Goal: Transaction & Acquisition: Purchase product/service

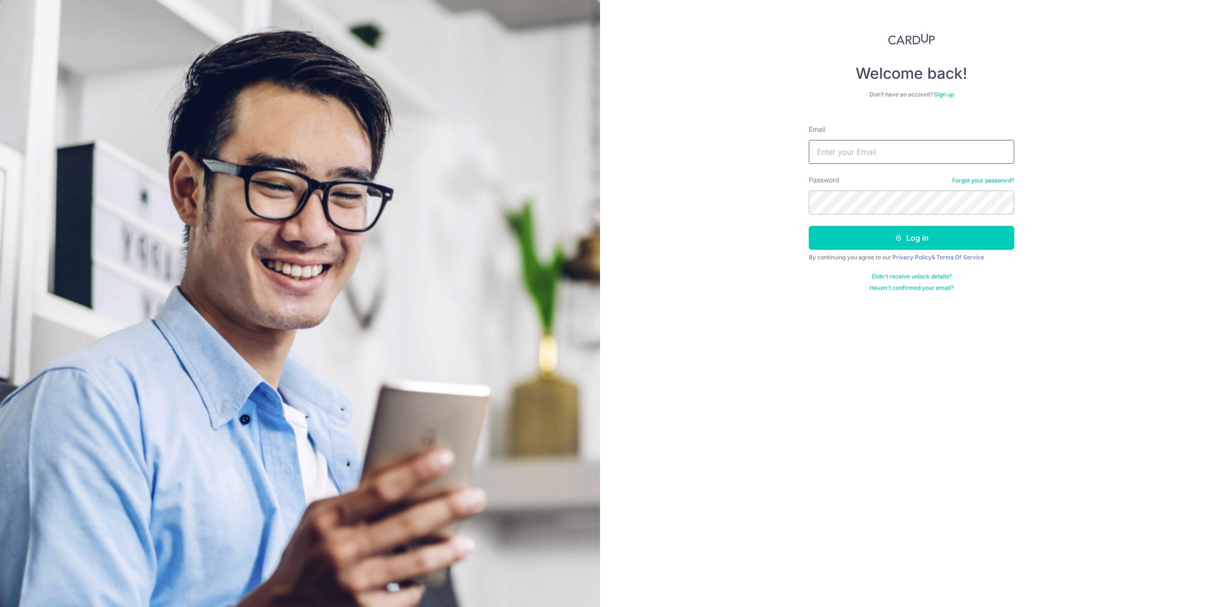
click at [911, 150] on input "Email" at bounding box center [911, 152] width 205 height 24
type input "darrentan96@gmail.com"
click at [903, 237] on button "Log in" at bounding box center [911, 238] width 205 height 24
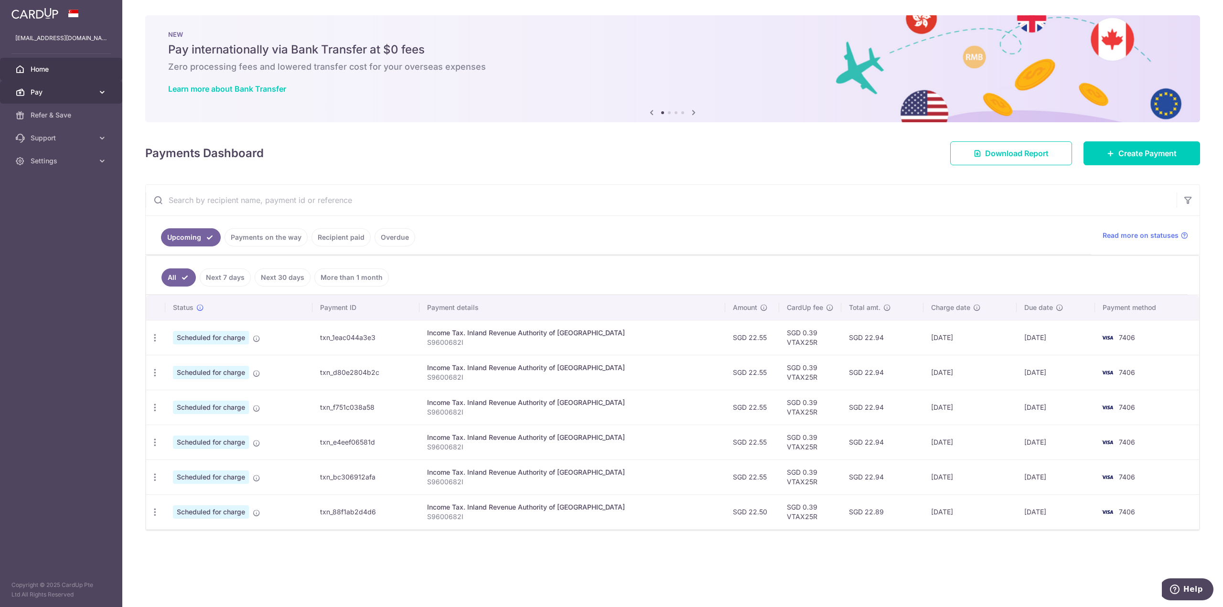
click at [88, 91] on span "Pay" at bounding box center [62, 92] width 63 height 10
click at [66, 111] on span "Payments" at bounding box center [62, 115] width 63 height 10
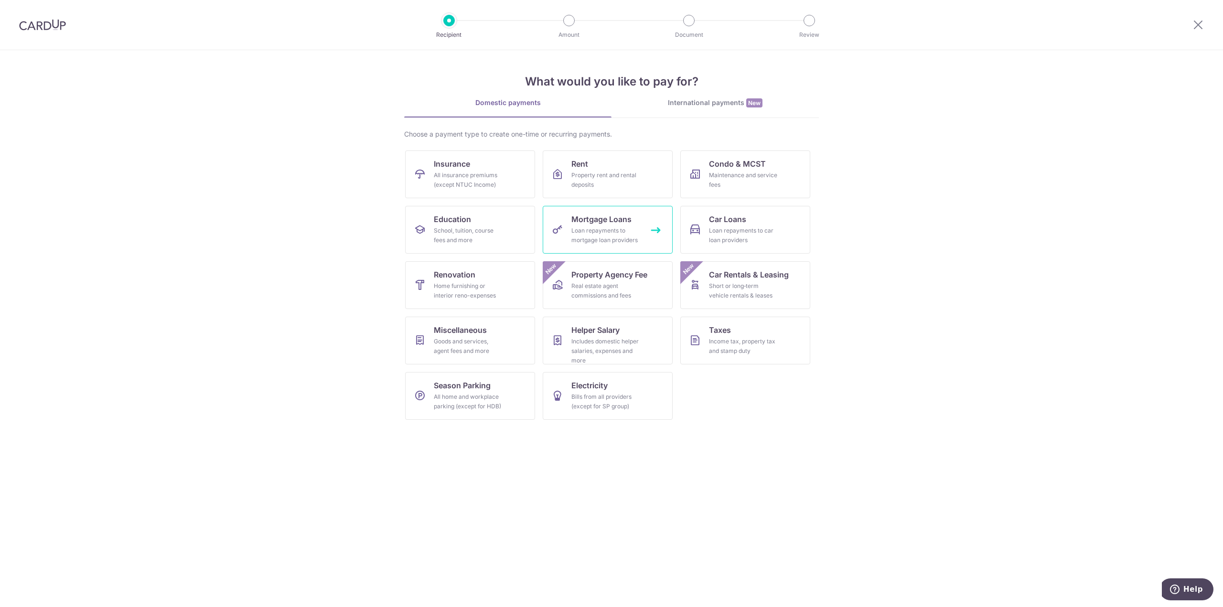
click at [610, 225] on link "Mortgage Loans Loan repayments to mortgage loan providers" at bounding box center [608, 230] width 130 height 48
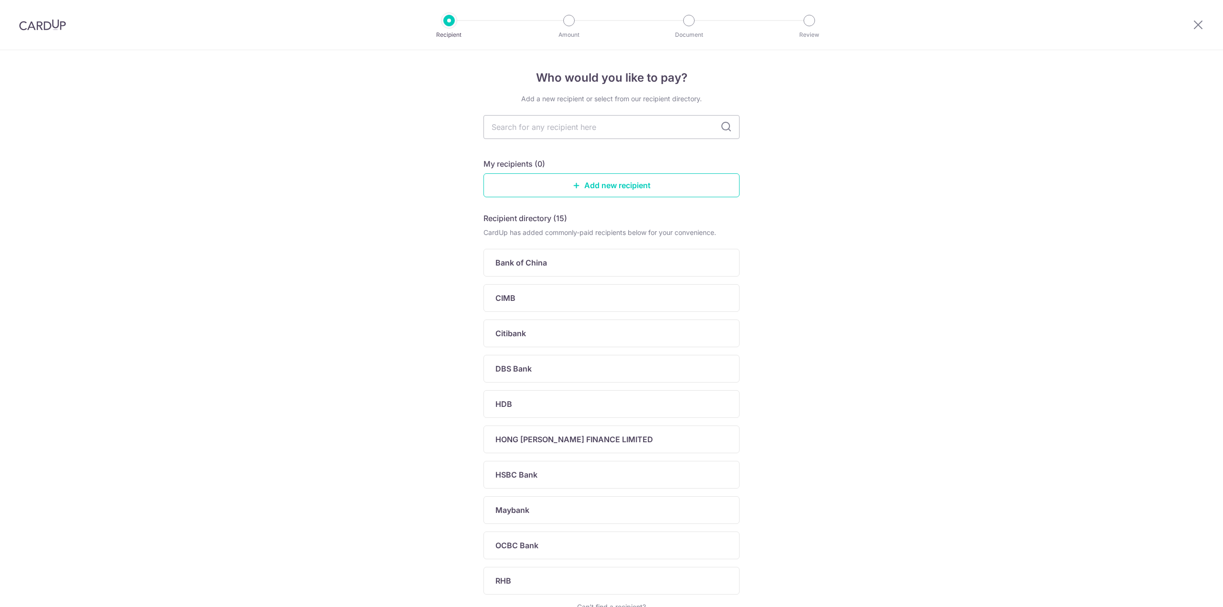
drag, startPoint x: 830, startPoint y: 161, endPoint x: 791, endPoint y: 153, distance: 39.5
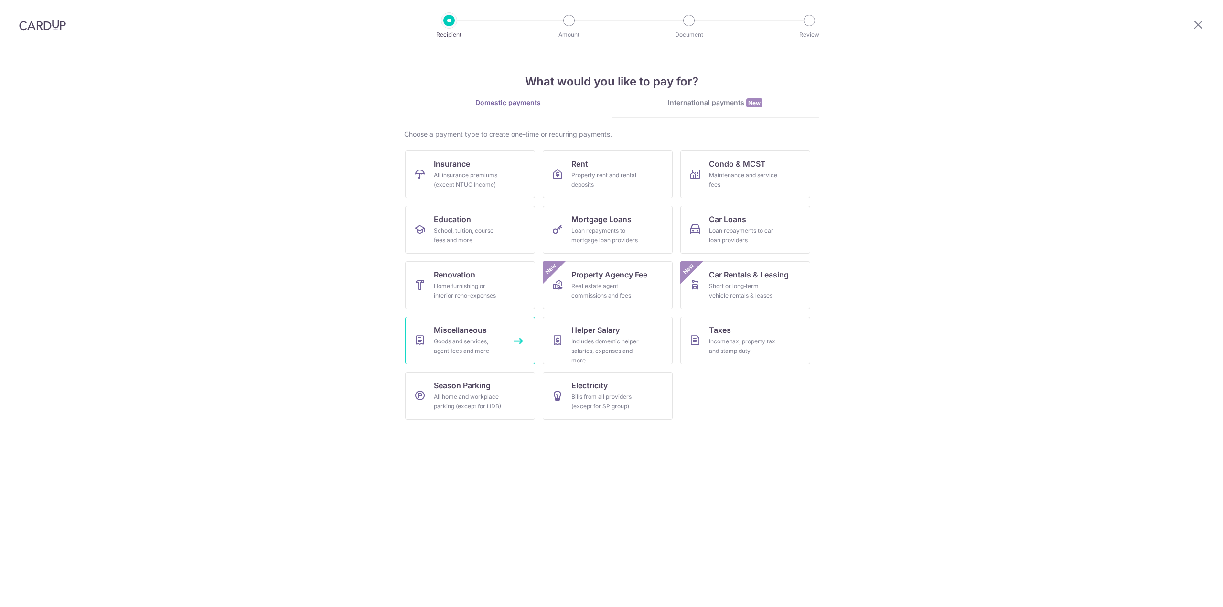
click at [441, 330] on span "Miscellaneous" at bounding box center [460, 329] width 53 height 11
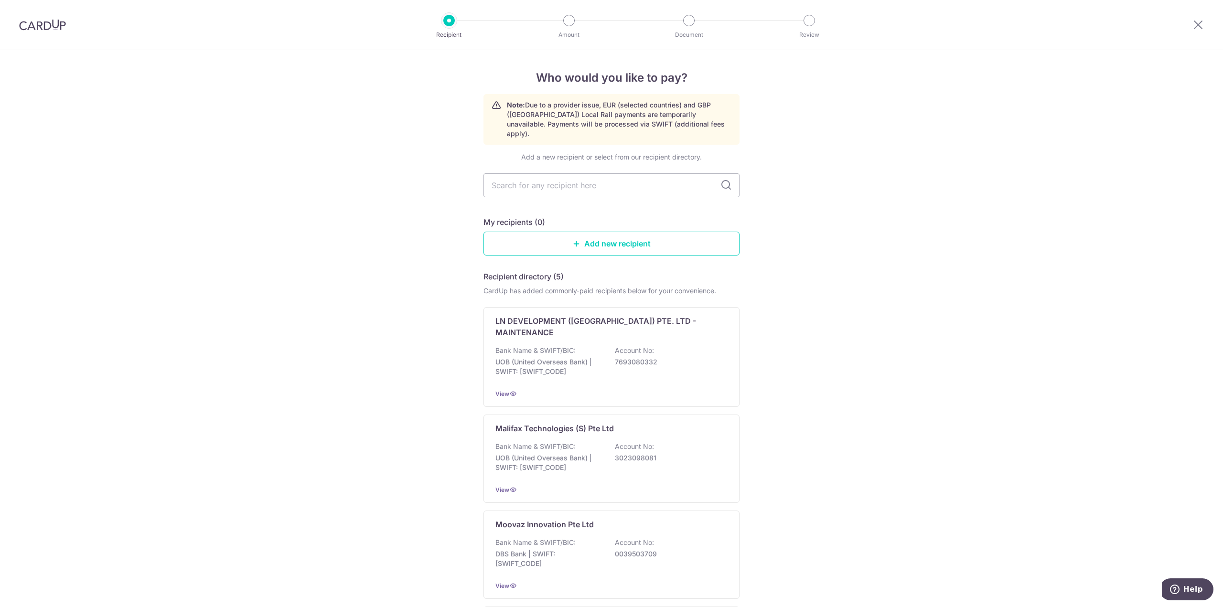
drag, startPoint x: 842, startPoint y: 225, endPoint x: 832, endPoint y: 220, distance: 10.3
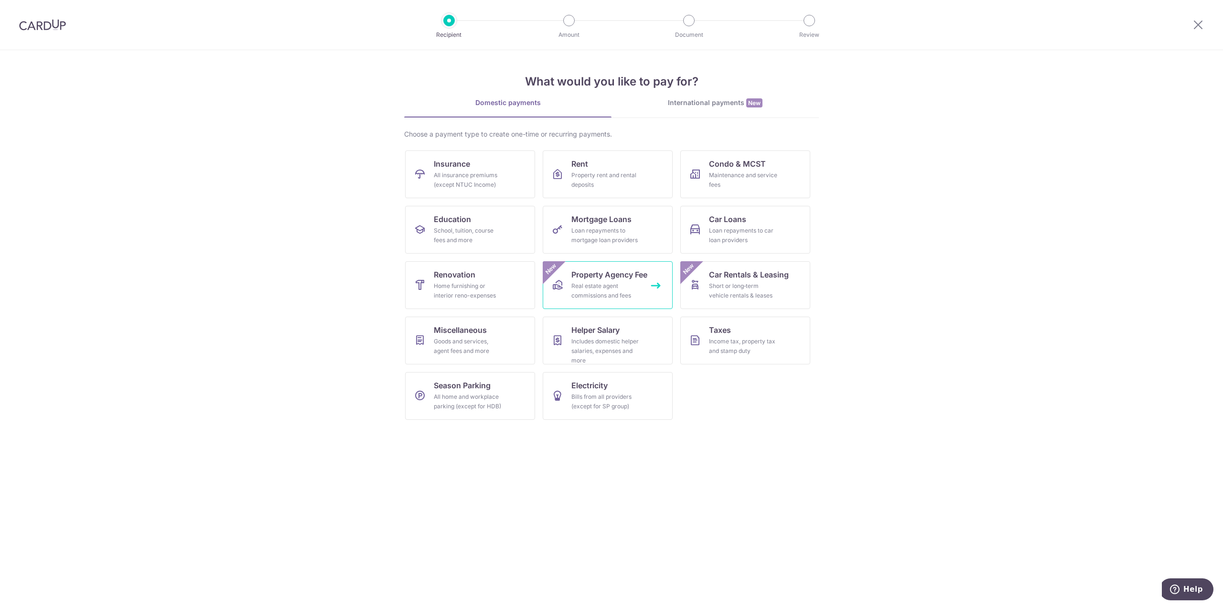
click at [619, 300] on div "Real estate agent commissions and fees" at bounding box center [606, 290] width 69 height 19
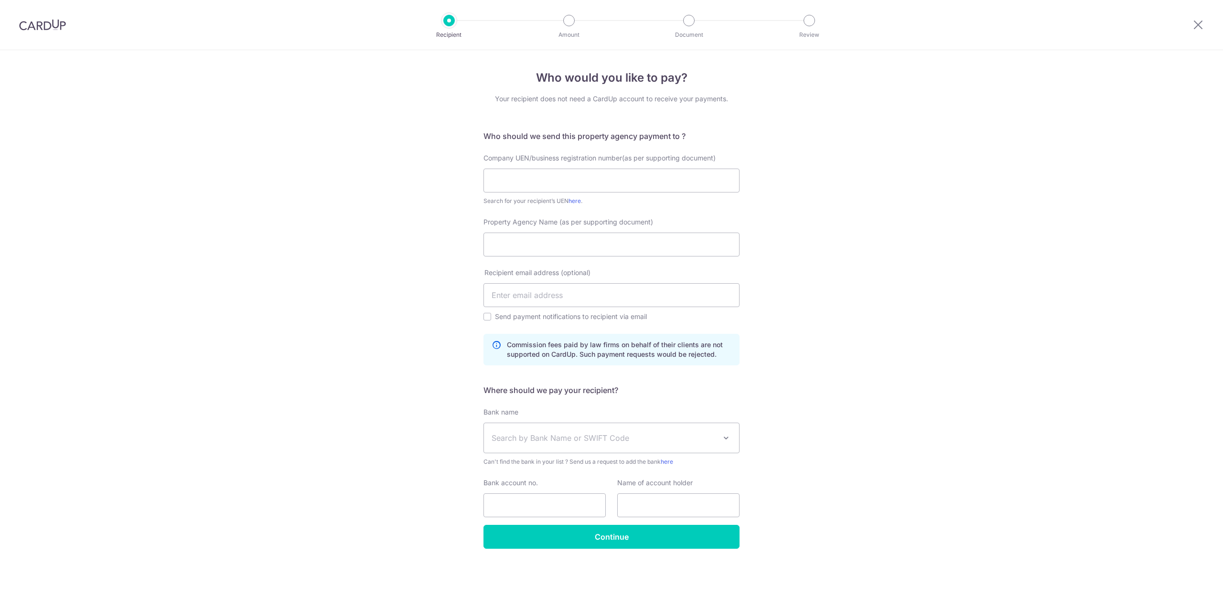
drag, startPoint x: 806, startPoint y: 196, endPoint x: 806, endPoint y: 251, distance: 55.0
drag, startPoint x: 789, startPoint y: 214, endPoint x: 780, endPoint y: 325, distance: 111.7
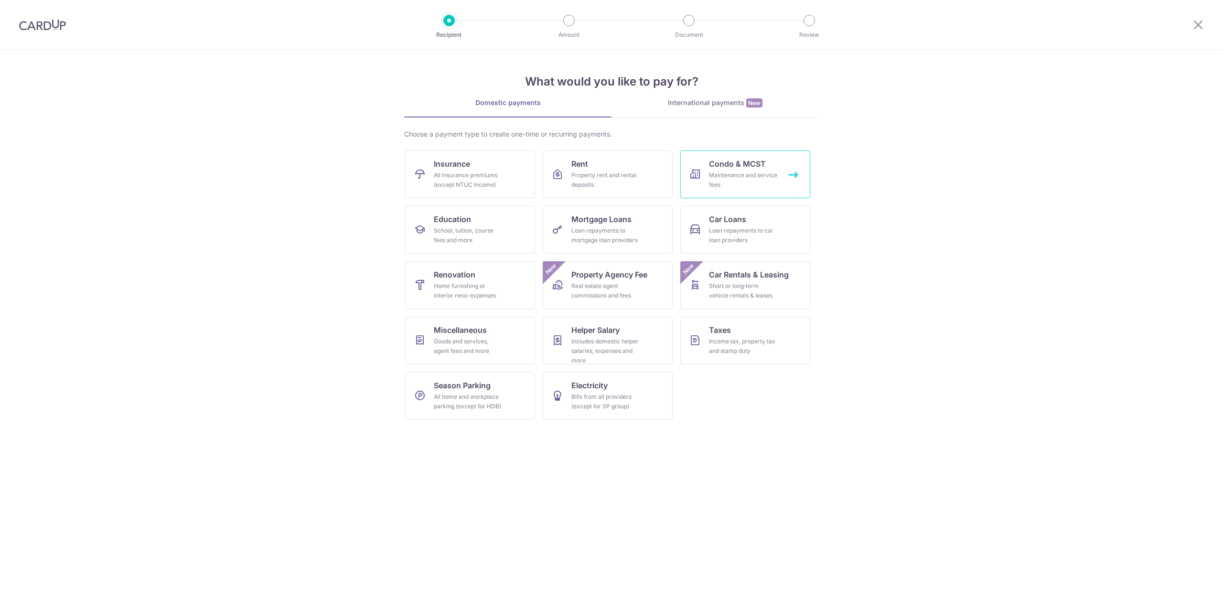
click at [762, 173] on div "Maintenance and service fees" at bounding box center [743, 180] width 69 height 19
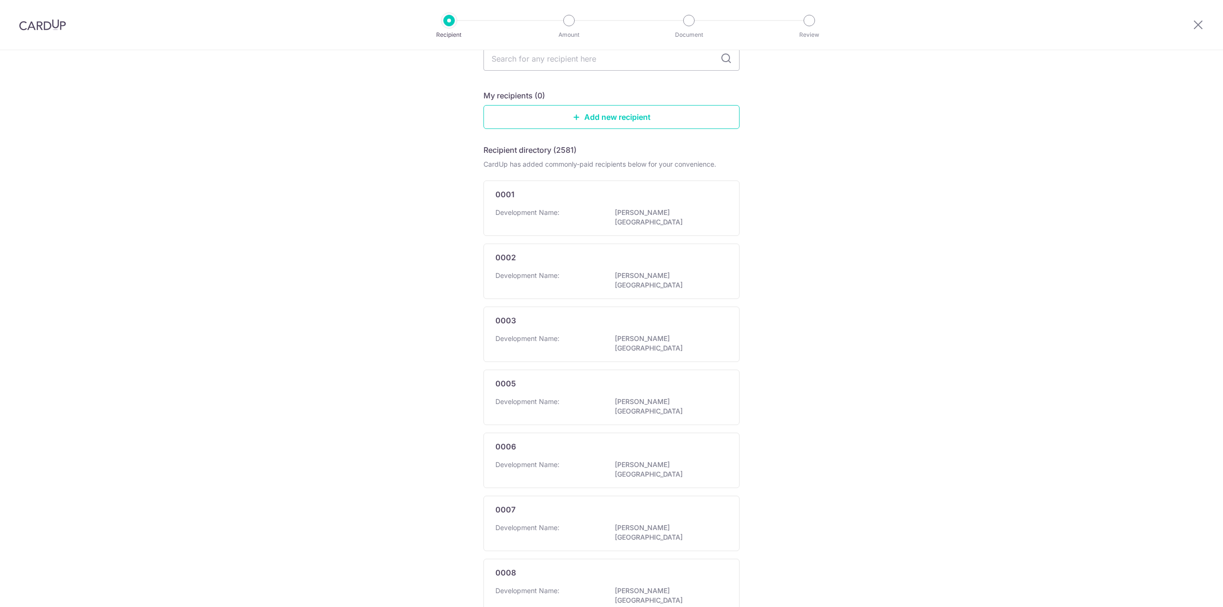
drag, startPoint x: 0, startPoint y: 0, endPoint x: 900, endPoint y: 315, distance: 953.3
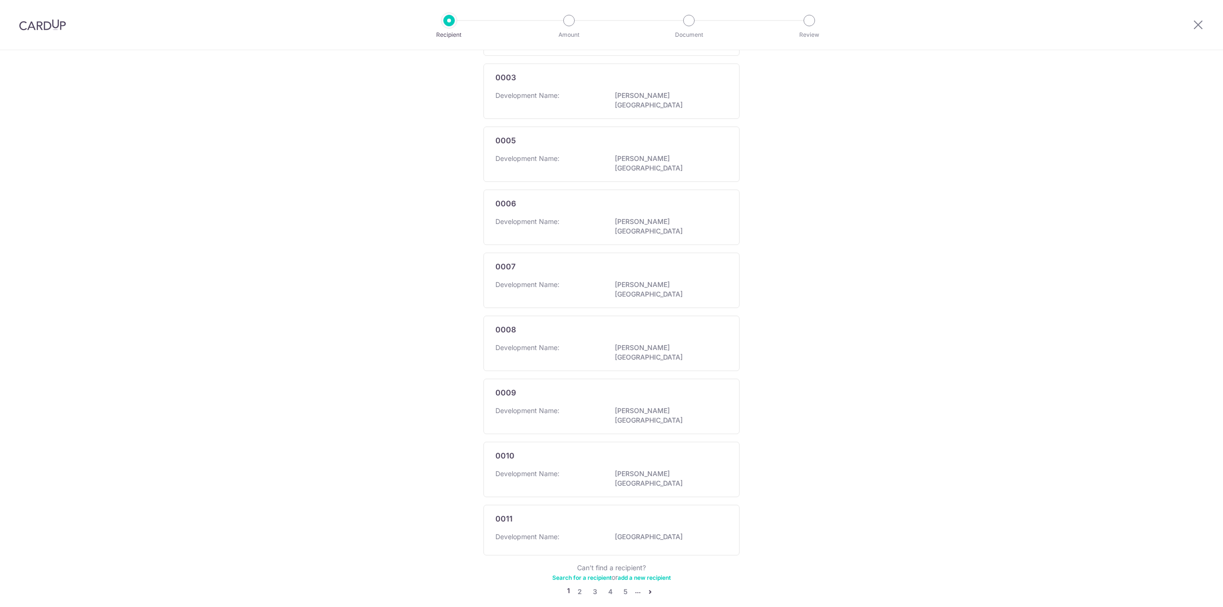
drag, startPoint x: 900, startPoint y: 315, endPoint x: 879, endPoint y: 546, distance: 232.2
click at [626, 586] on link "5" at bounding box center [625, 591] width 11 height 11
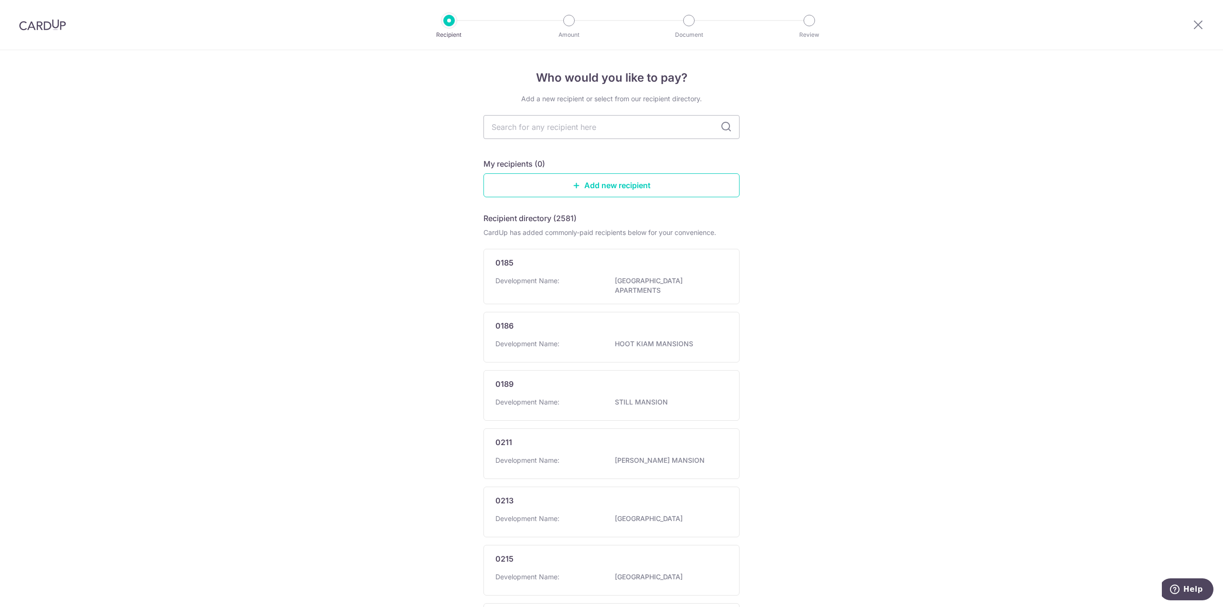
drag, startPoint x: 849, startPoint y: 478, endPoint x: 549, endPoint y: -58, distance: 613.8
